Goal: Task Accomplishment & Management: Manage account settings

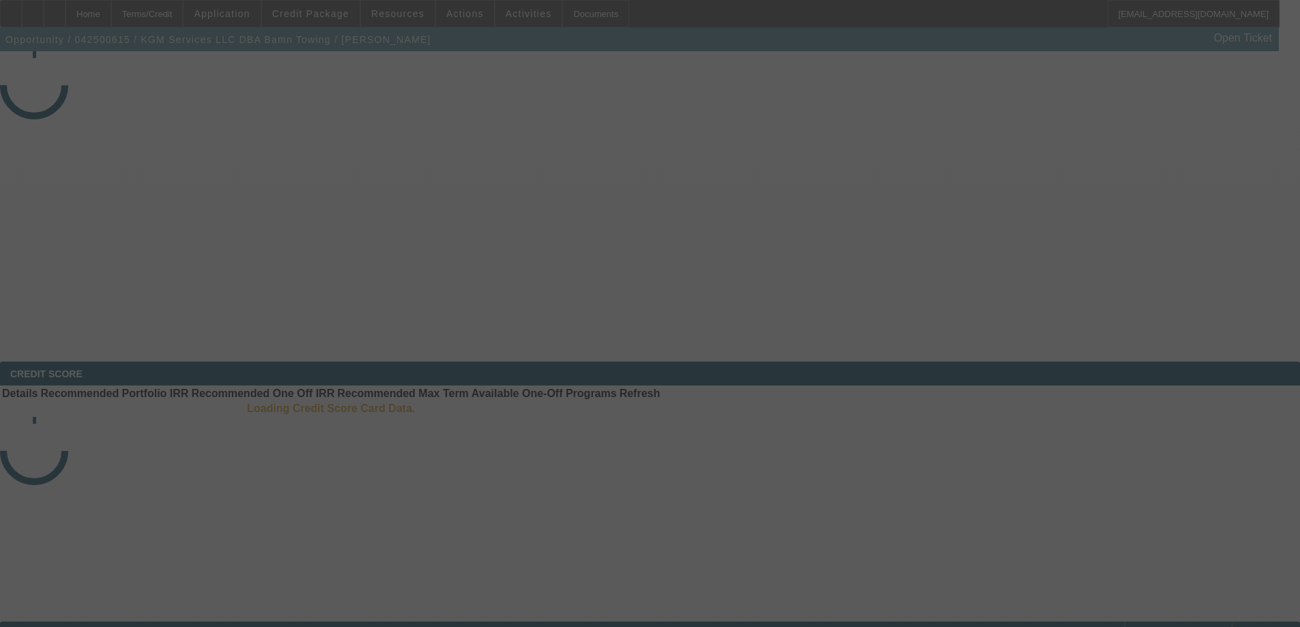
select select "3"
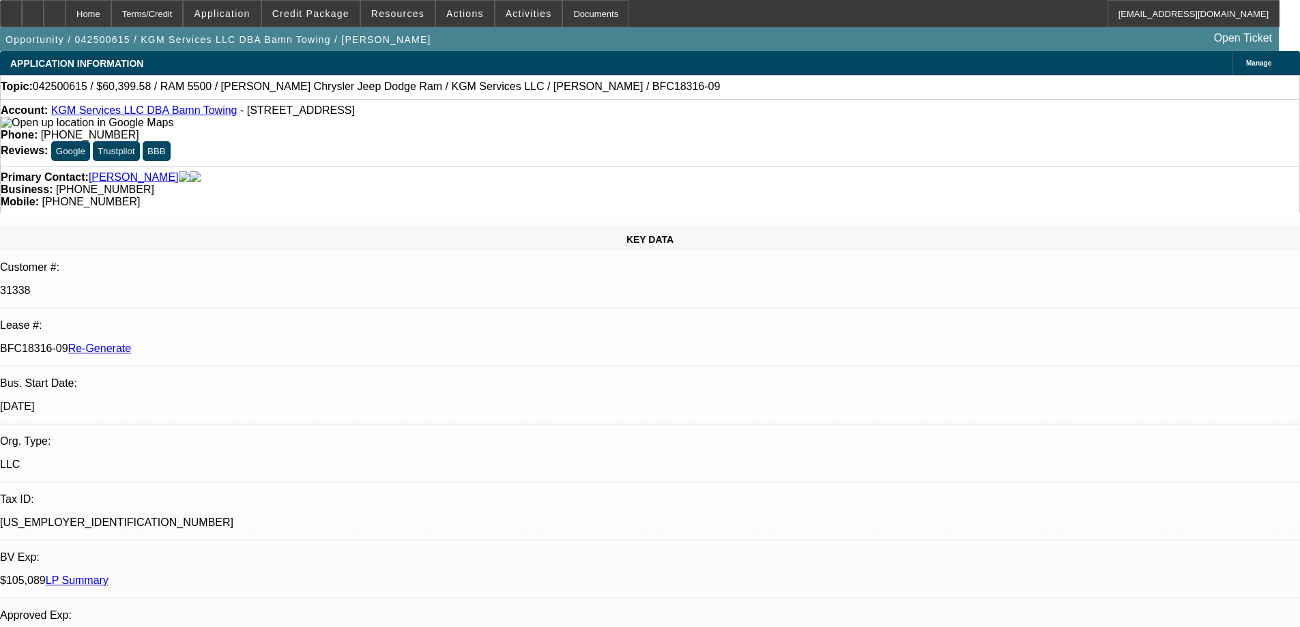
select select "0"
select select "2"
select select "0"
select select "6"
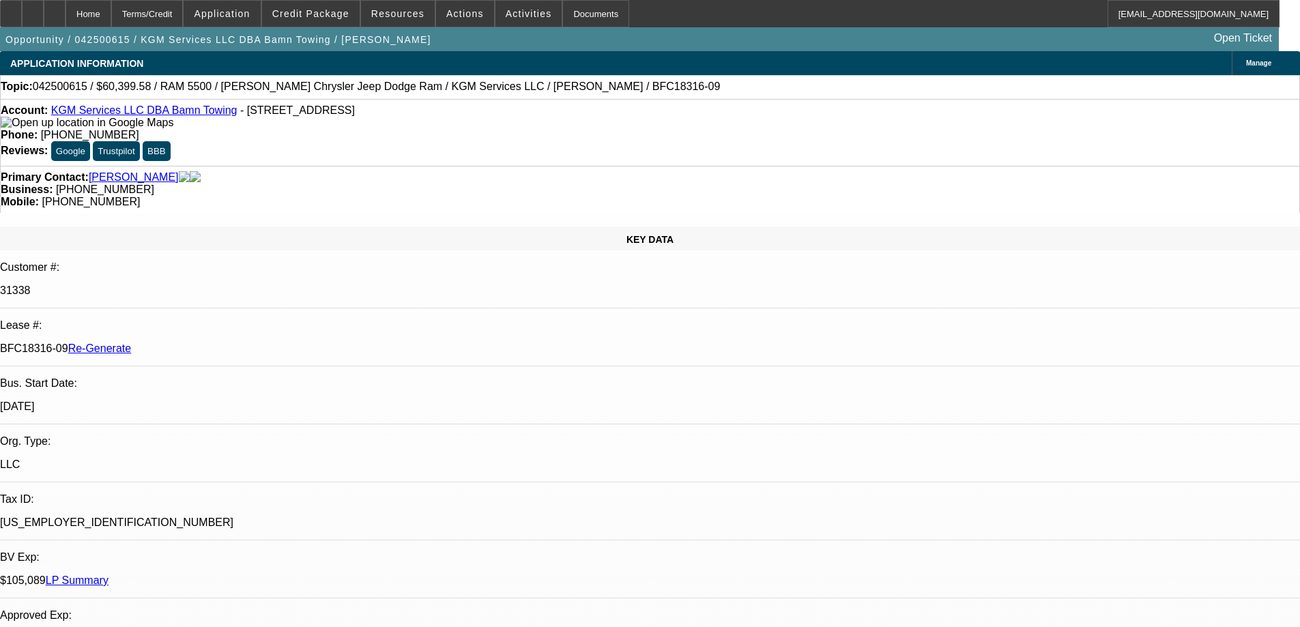
click at [334, 20] on span at bounding box center [311, 13] width 98 height 33
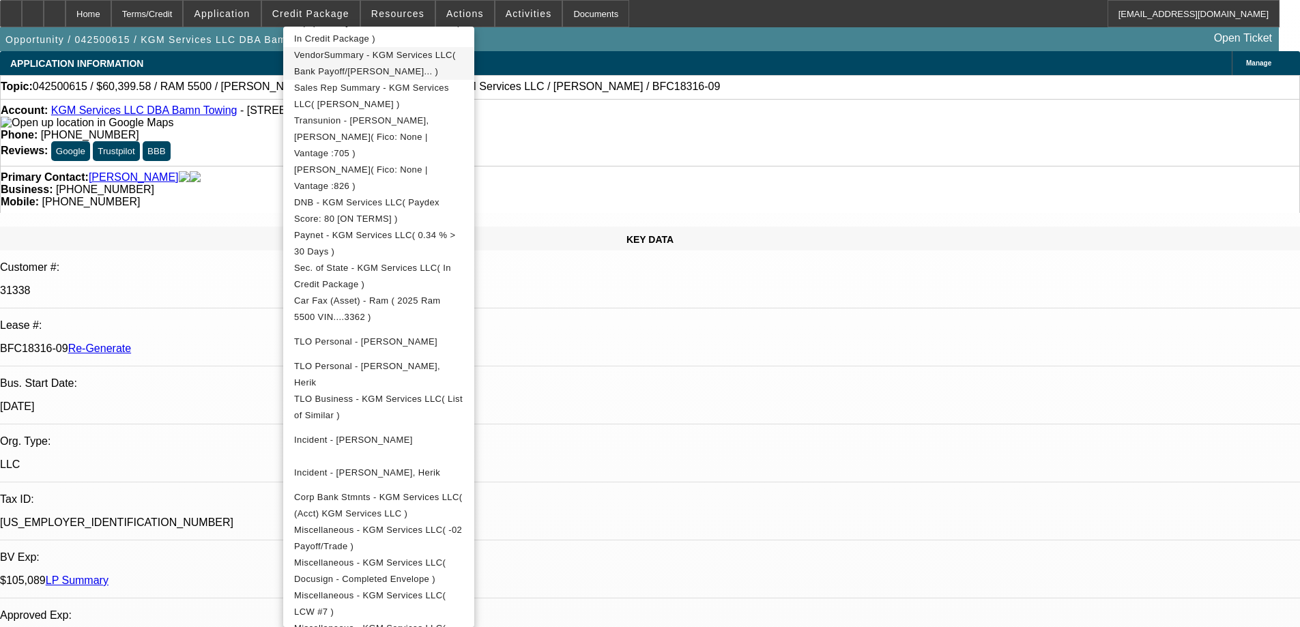
scroll to position [410, 0]
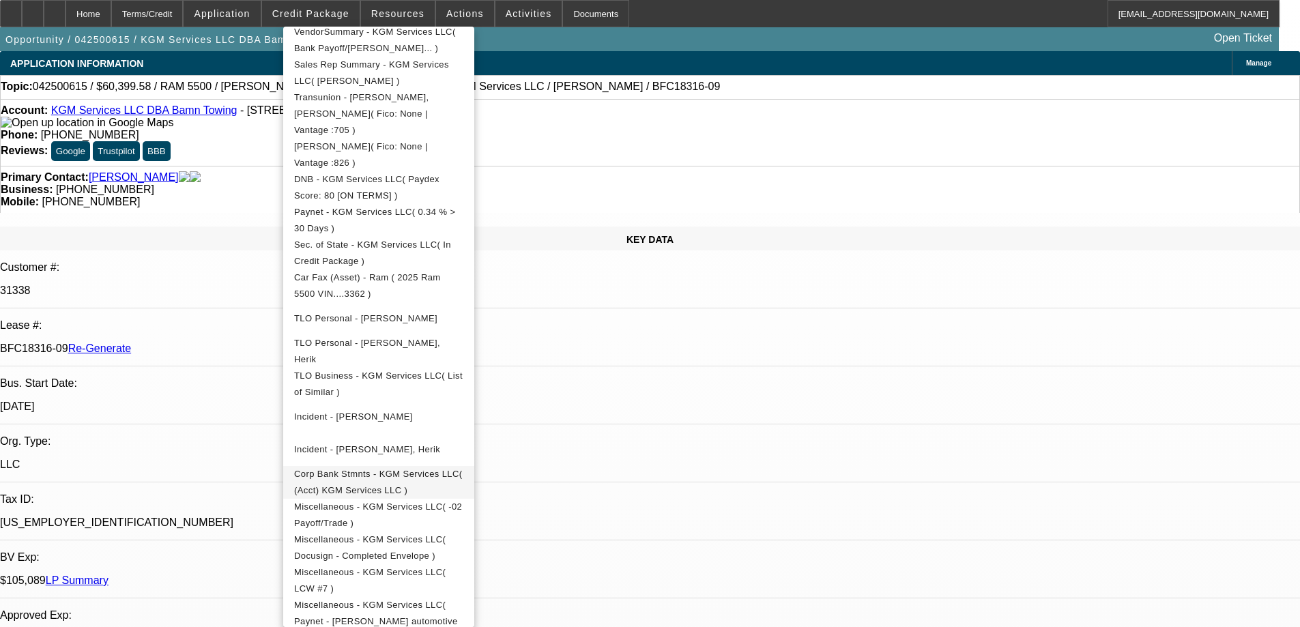
click at [368, 469] on span "Corp Bank Stmnts - KGM Services LLC( (Acct) KGM Services LLC )" at bounding box center [378, 482] width 169 height 27
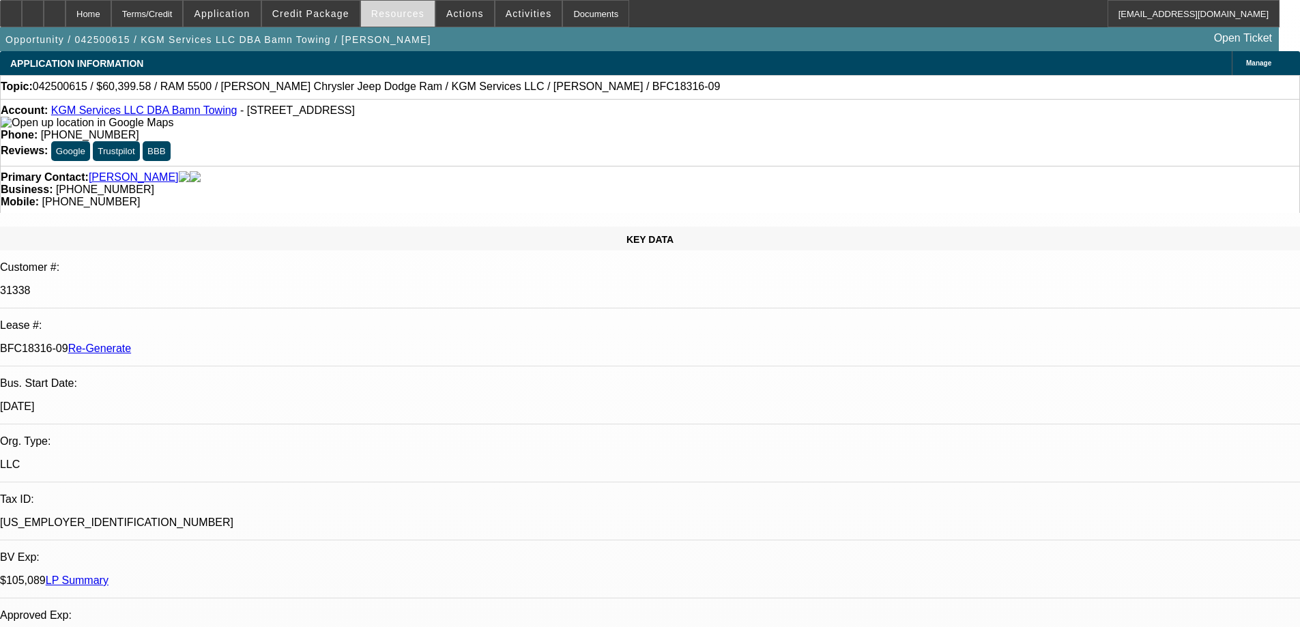
click at [386, 16] on span "Resources" at bounding box center [397, 13] width 53 height 11
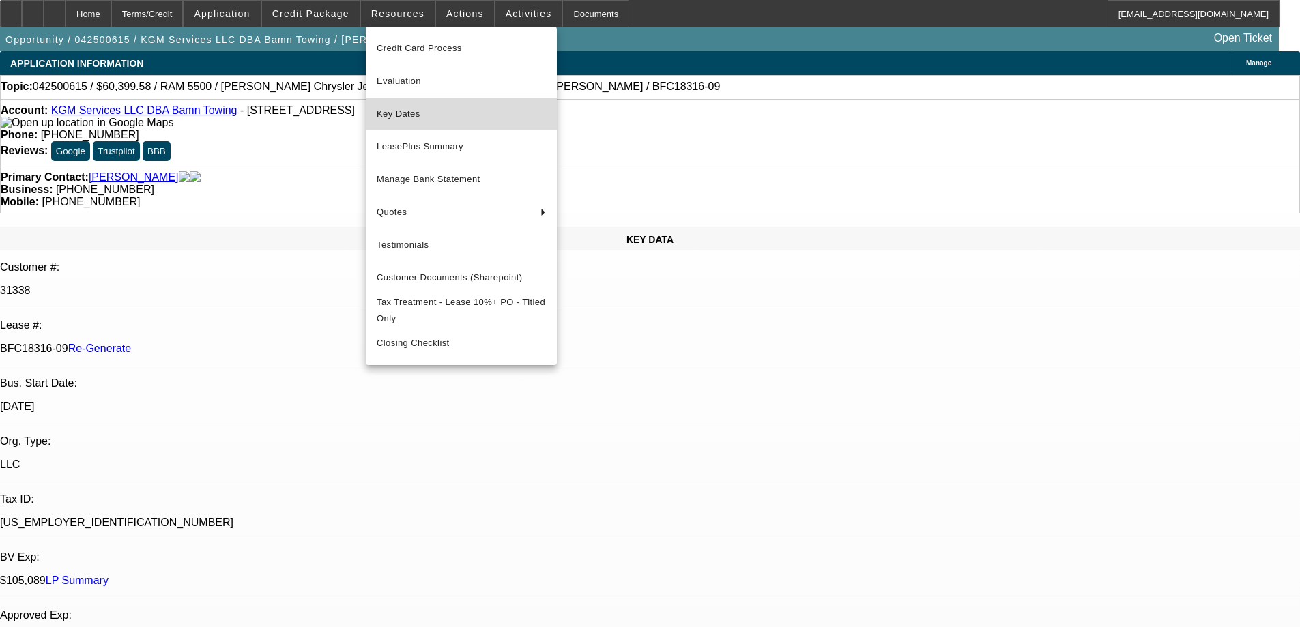
click at [395, 117] on span "Key Dates" at bounding box center [461, 114] width 169 height 16
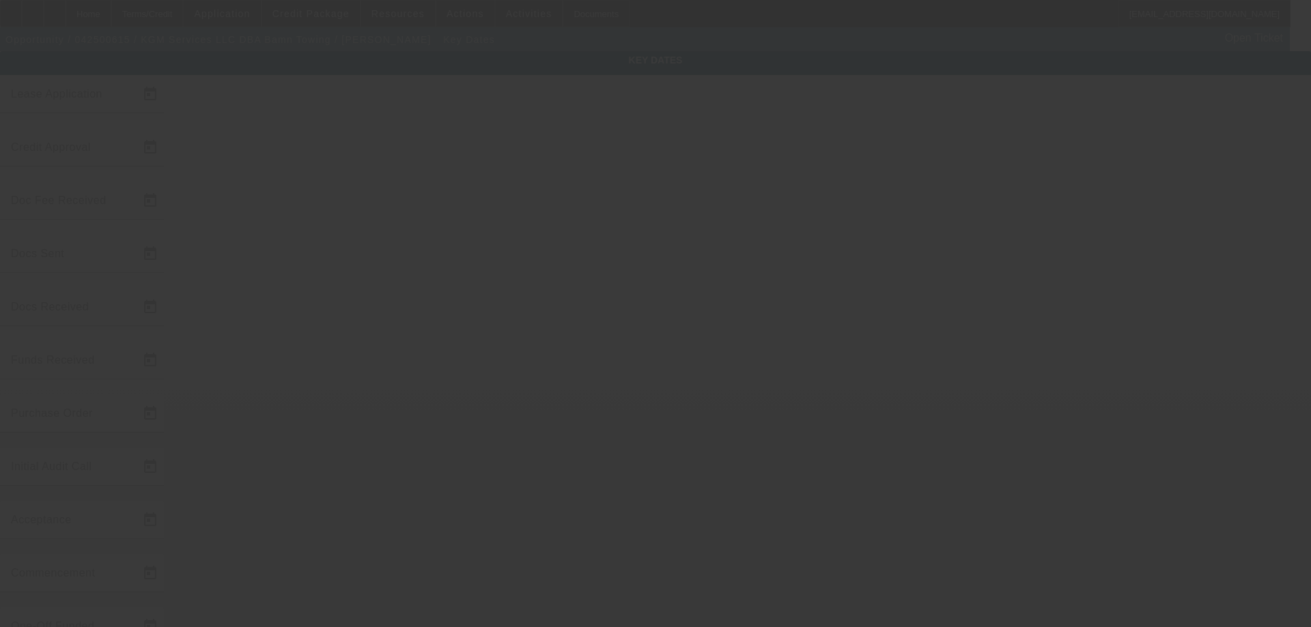
type input "4/23/2025"
type input "8/7/2025"
type input "8/12/2025"
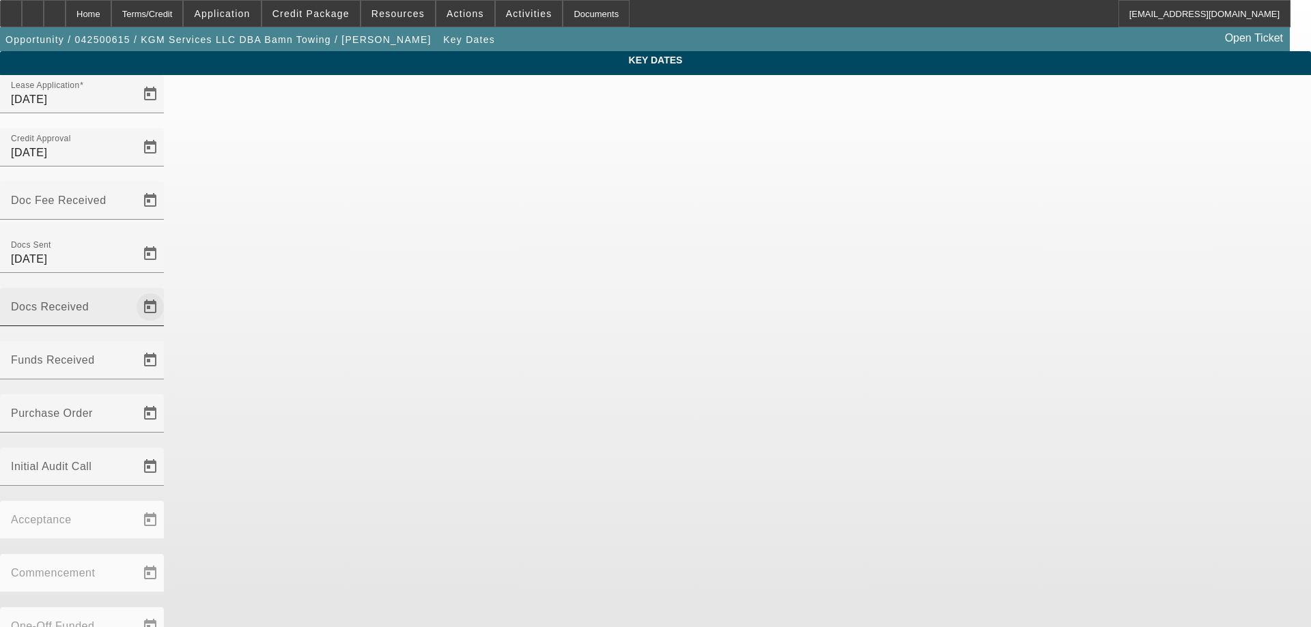
click at [167, 291] on span "Open calendar" at bounding box center [150, 307] width 33 height 33
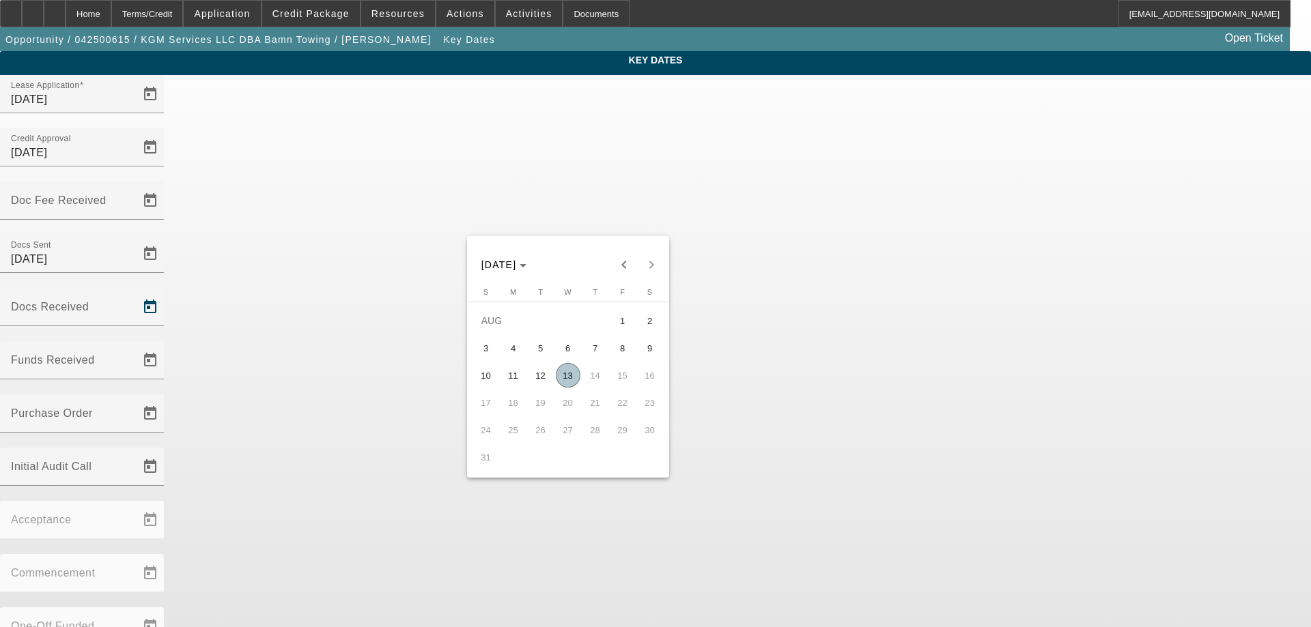
click at [578, 374] on span "13" at bounding box center [568, 375] width 25 height 25
type input "8/13/2025"
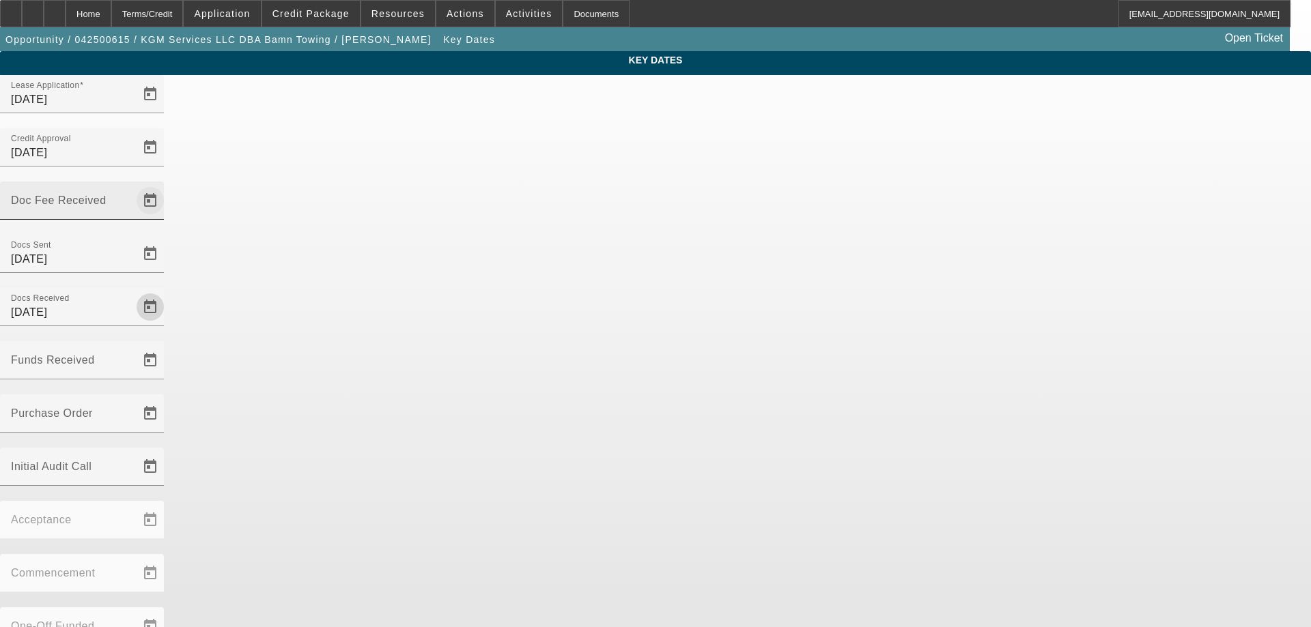
click at [167, 184] on span "Open calendar" at bounding box center [150, 200] width 33 height 33
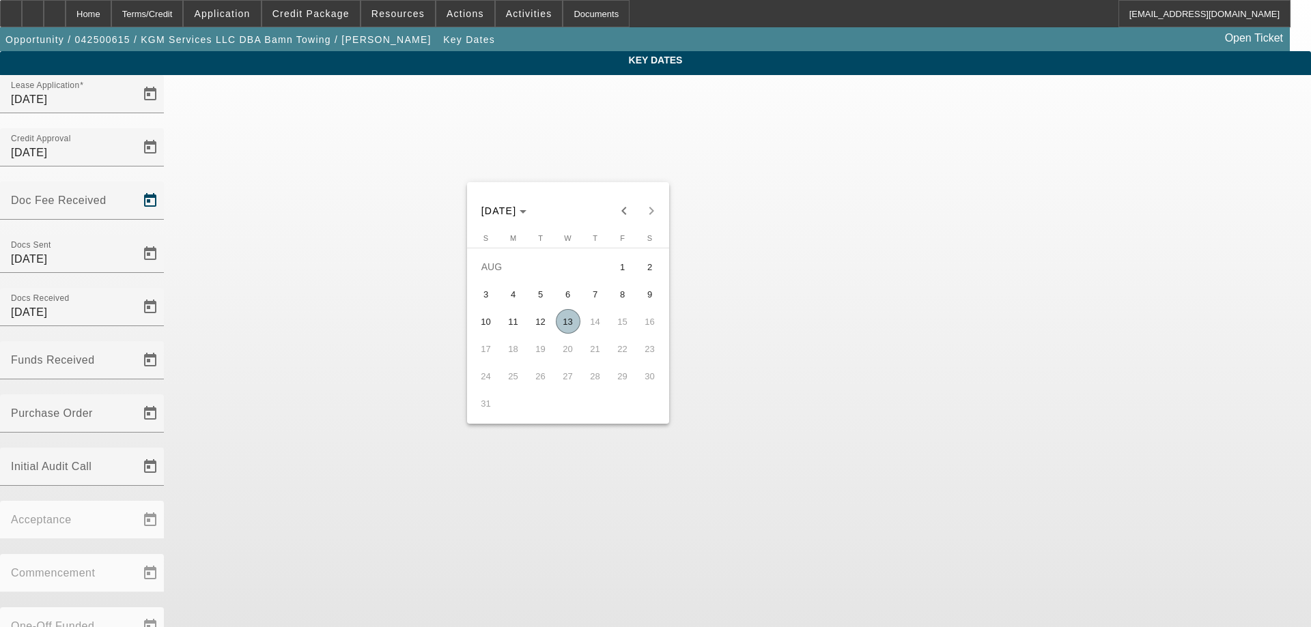
click at [571, 319] on span "13" at bounding box center [568, 321] width 25 height 25
type input "8/13/2025"
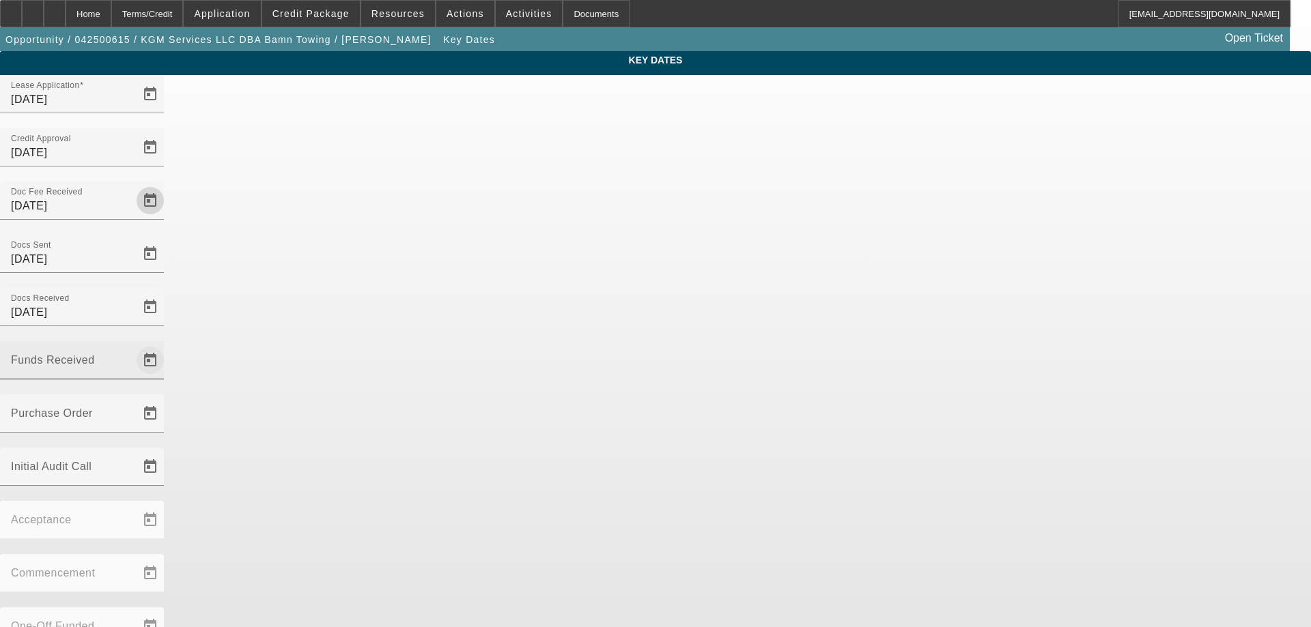
click at [167, 344] on span "Open calendar" at bounding box center [150, 360] width 33 height 33
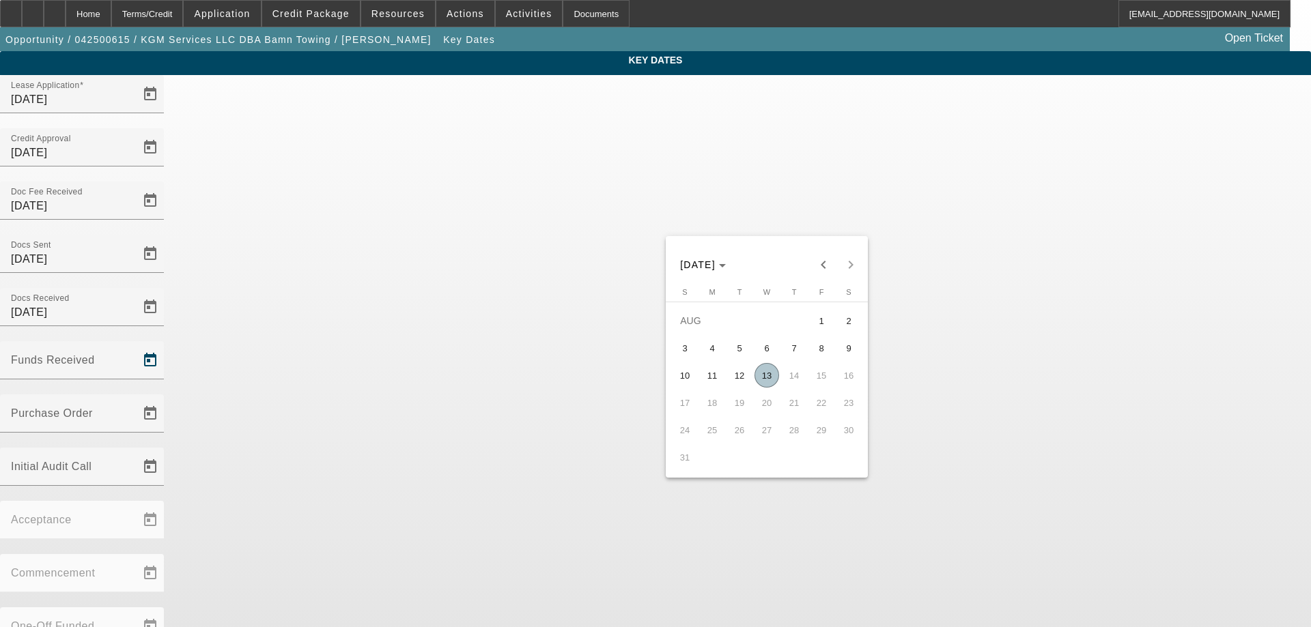
click at [769, 383] on span "13" at bounding box center [766, 375] width 25 height 25
type input "8/13/2025"
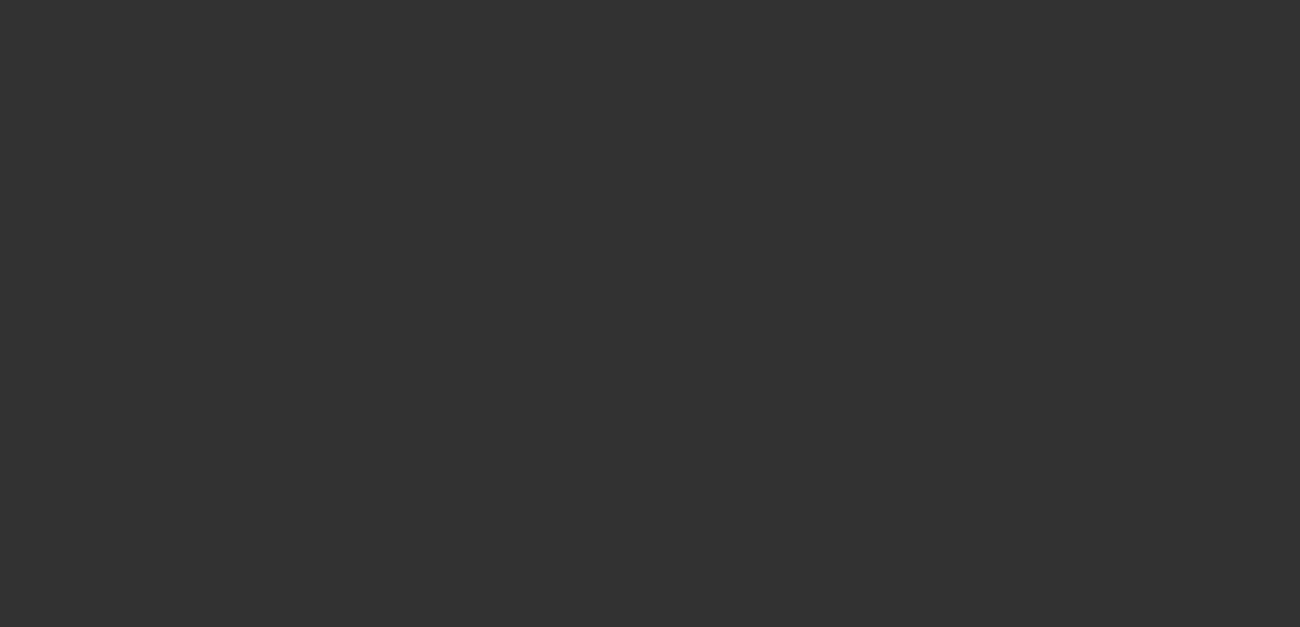
select select "3"
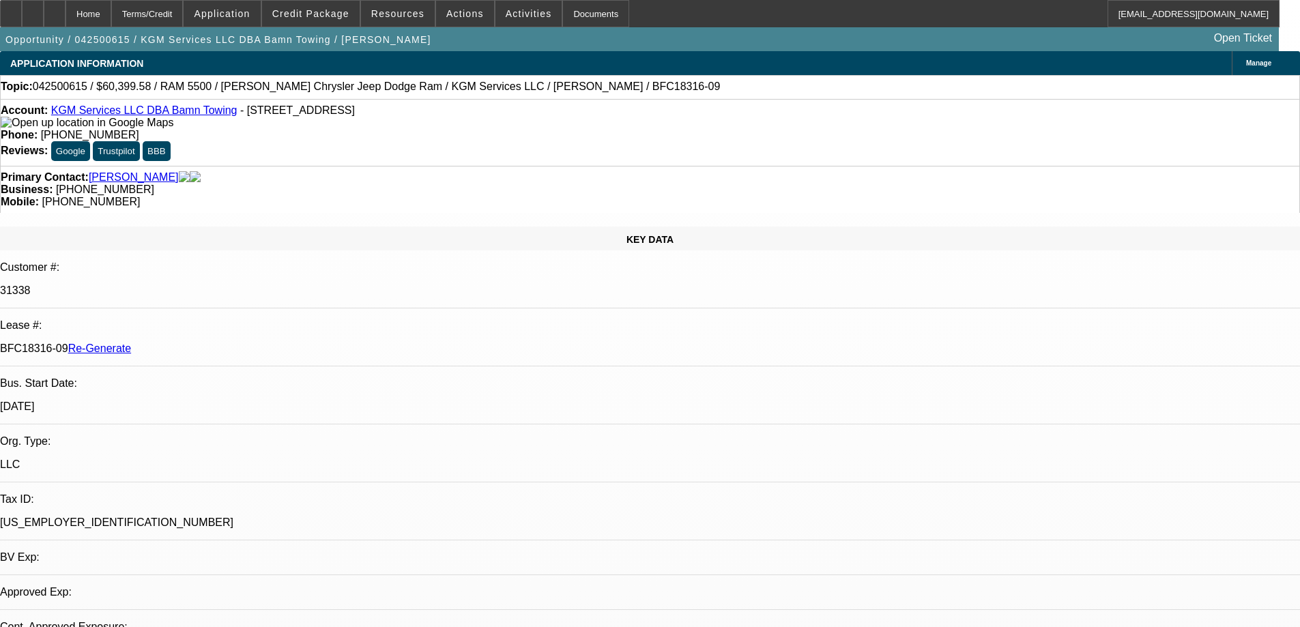
select select "0"
select select "2"
select select "0"
select select "6"
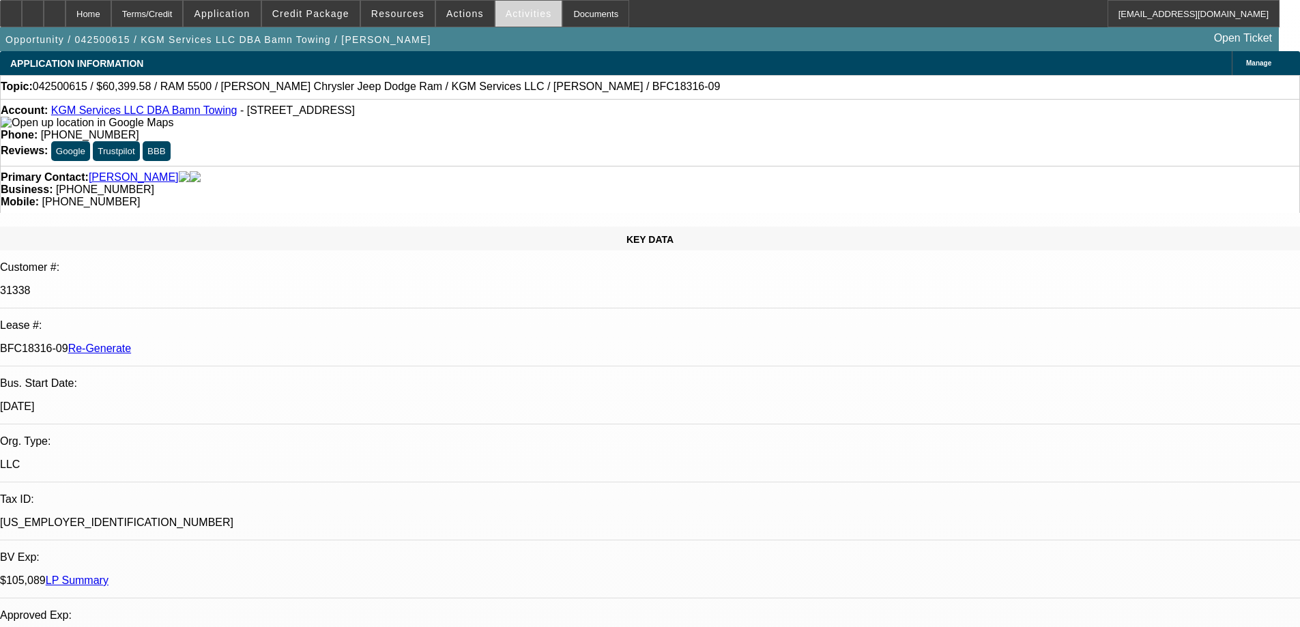
click at [506, 9] on span "Activities" at bounding box center [529, 13] width 46 height 11
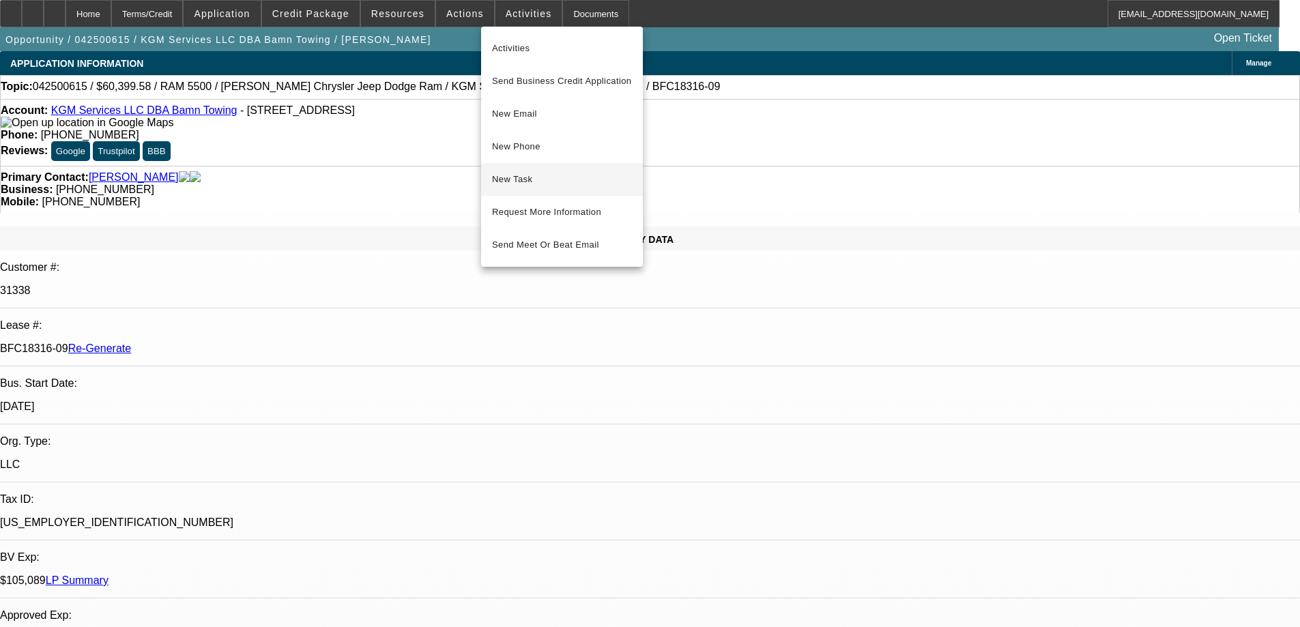
click at [538, 181] on span "New Task" at bounding box center [562, 179] width 140 height 16
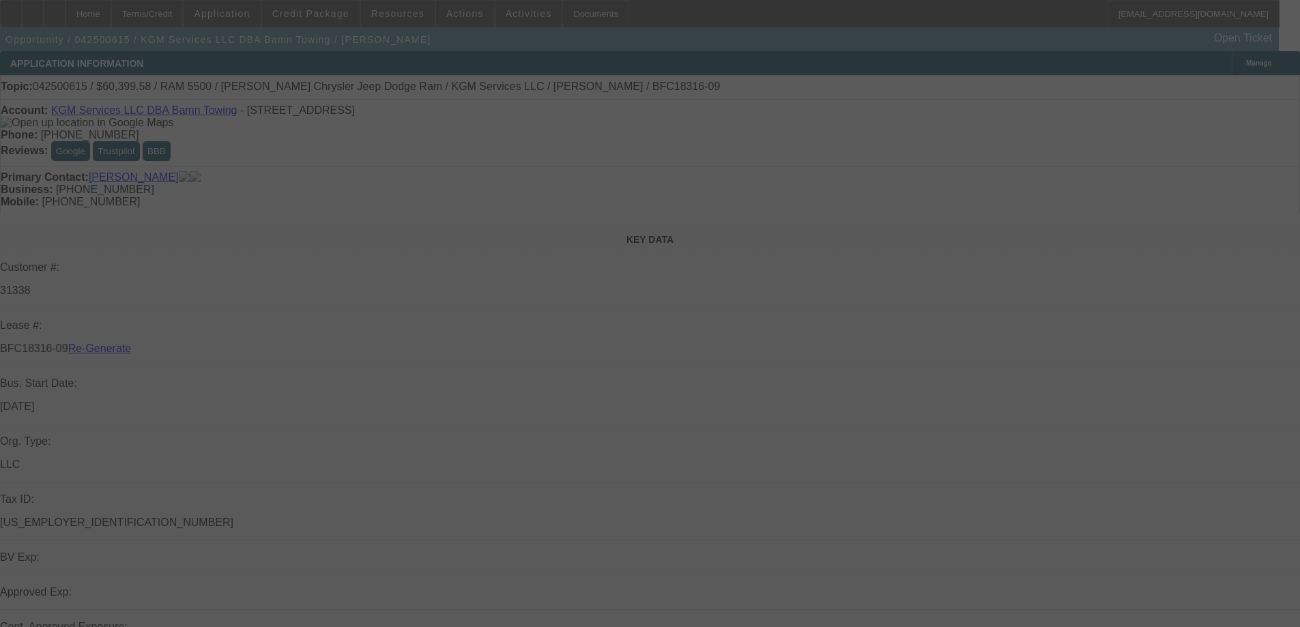
select select "3"
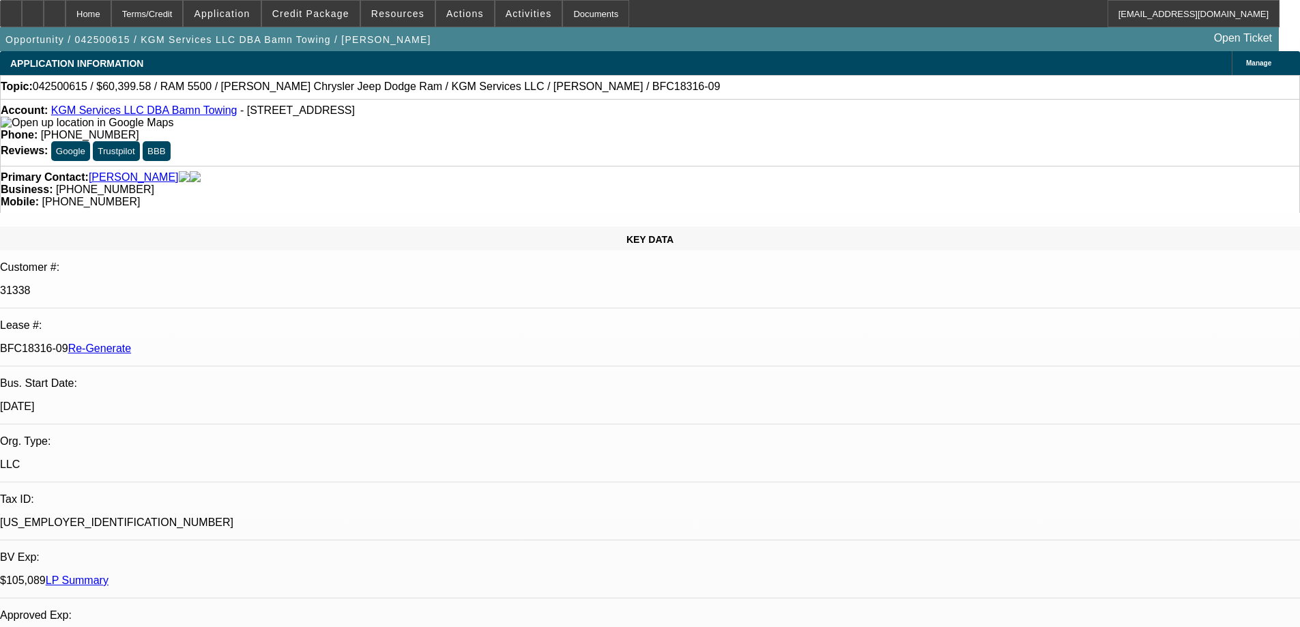
select select "0"
select select "1"
select select "2"
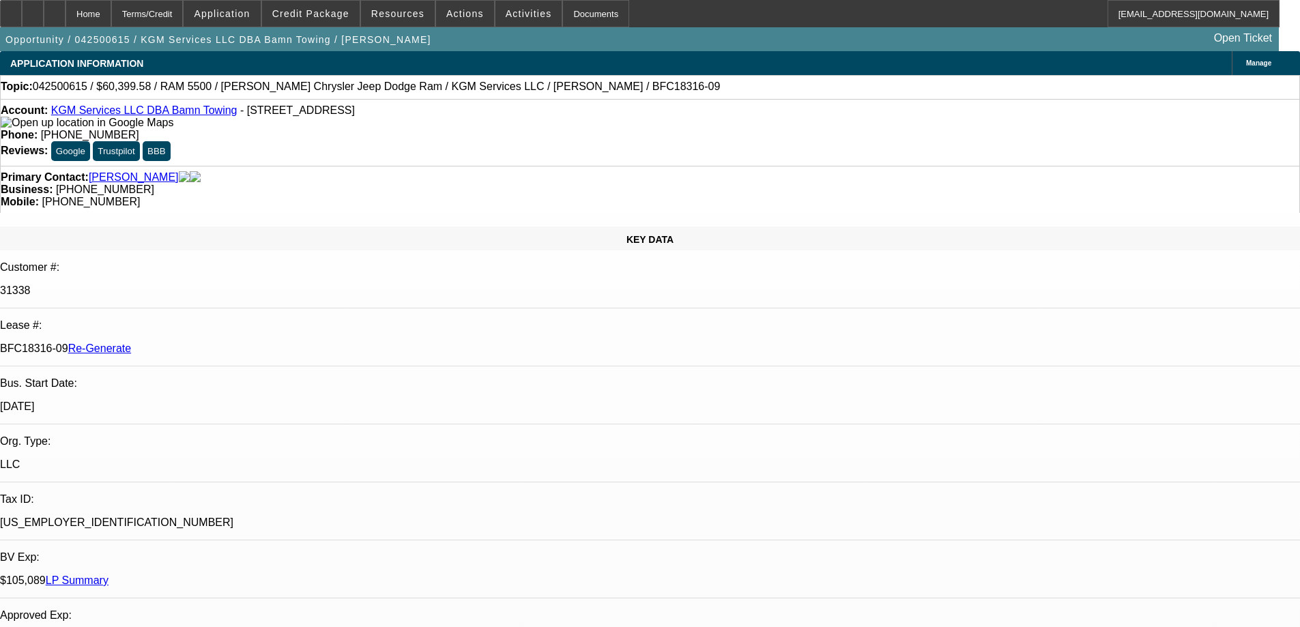
select select "6"
